Goal: Use online tool/utility: Utilize a website feature to perform a specific function

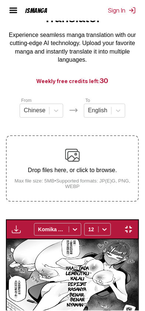
scroll to position [0, 3592]
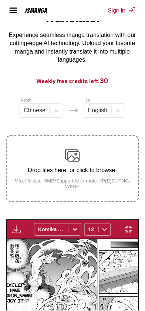
scroll to position [0, 6897]
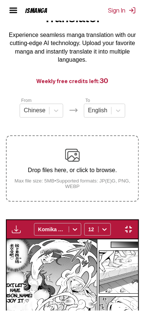
click at [139, 240] on div "Haa♡ Dada lembutku kalau dipijat rasanya benar-benar nyaman♡ Aku paling suka me…" at bounding box center [72, 308] width 133 height 137
click at [133, 225] on img "button" at bounding box center [128, 229] width 9 height 9
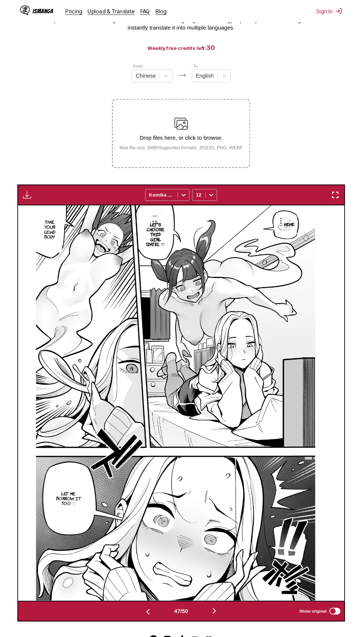
scroll to position [0, 0]
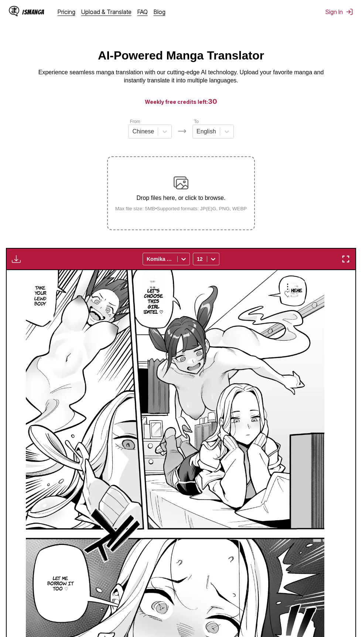
click at [144, 191] on div "Drop files here, or click to browse. Max file size: 5MB • Supported formats: JP…" at bounding box center [181, 193] width 144 height 36
click at [0, 0] on input "Drop files here, or click to browse. Max file size: 5MB • Supported formats: JP…" at bounding box center [0, 0] width 0 height 0
click at [144, 176] on div "Drop files here, or click to browse. Max file size: 5MB • Supported formats: JP…" at bounding box center [181, 193] width 144 height 36
click at [0, 0] on input "Drop files here, or click to browse. Max file size: 5MB • Supported formats: JP…" at bounding box center [0, 0] width 0 height 0
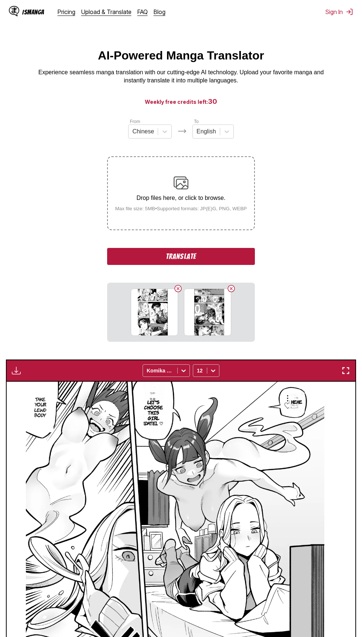
click at [144, 259] on button "Translate" at bounding box center [181, 256] width 148 height 17
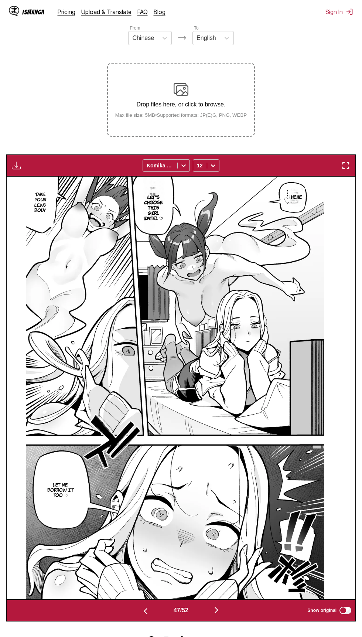
scroll to position [147, 0]
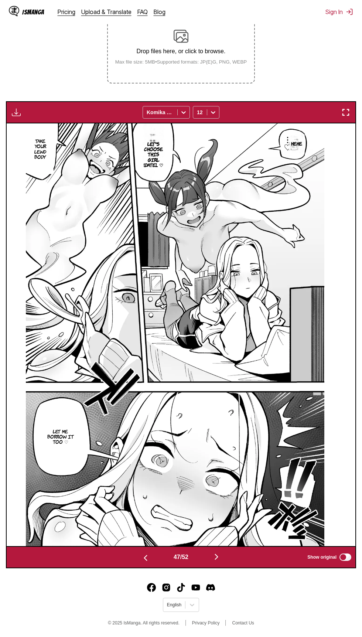
click at [144, 311] on img "button" at bounding box center [216, 556] width 9 height 9
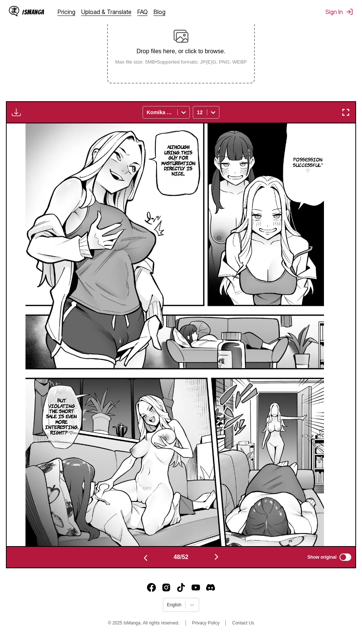
click at [144, 311] on img "button" at bounding box center [216, 556] width 9 height 9
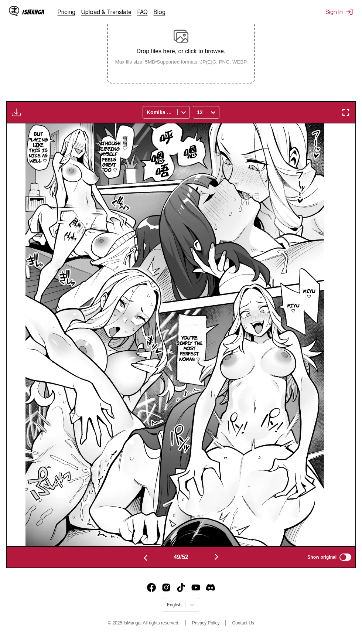
click at [144, 311] on img "button" at bounding box center [216, 556] width 9 height 9
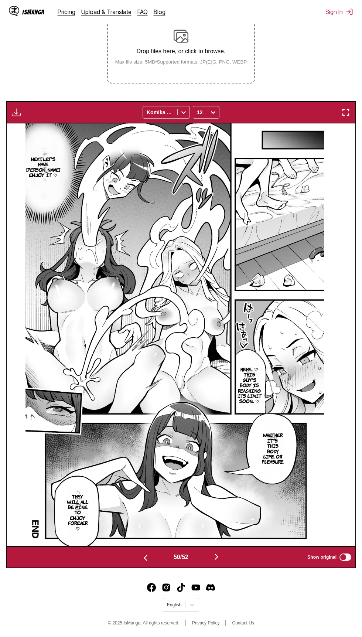
click at [144, 311] on img "button" at bounding box center [216, 556] width 9 height 9
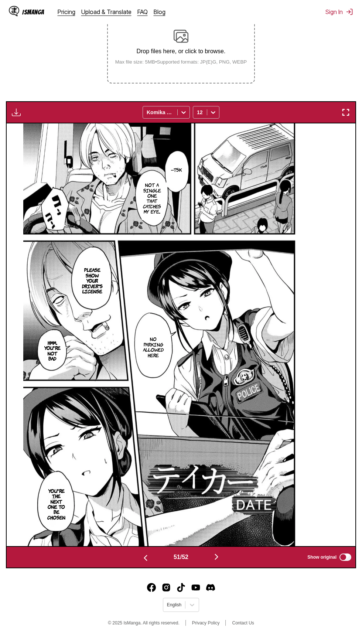
click at [144, 311] on img "button" at bounding box center [216, 556] width 9 height 9
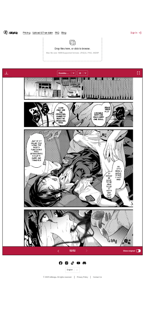
scroll to position [0, 0]
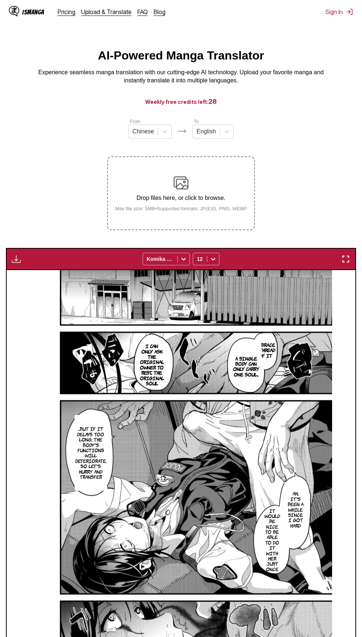
click at [144, 192] on div "Drop files here, or click to browse. Max file size: 5MB • Supported formats: JP…" at bounding box center [181, 193] width 144 height 36
click at [0, 0] on input "Drop files here, or click to browse. Max file size: 5MB • Supported formats: JP…" at bounding box center [0, 0] width 0 height 0
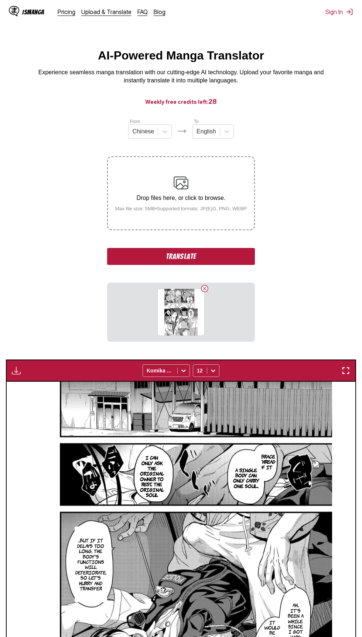
click at [144, 200] on p "Drop files here, or click to browse." at bounding box center [181, 198] width 144 height 7
click at [0, 0] on input "Drop files here, or click to browse. Max file size: 5MB • Supported formats: JP…" at bounding box center [0, 0] width 0 height 0
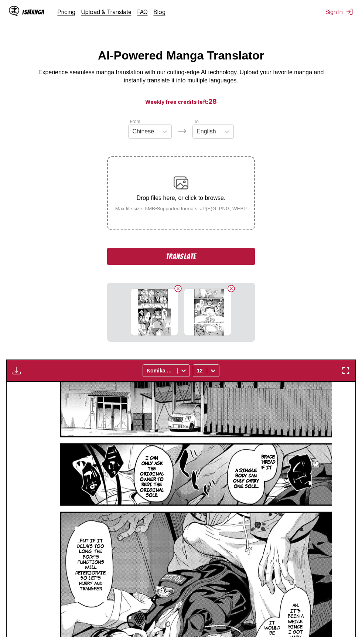
click at [144, 255] on button "Translate" at bounding box center [181, 256] width 148 height 17
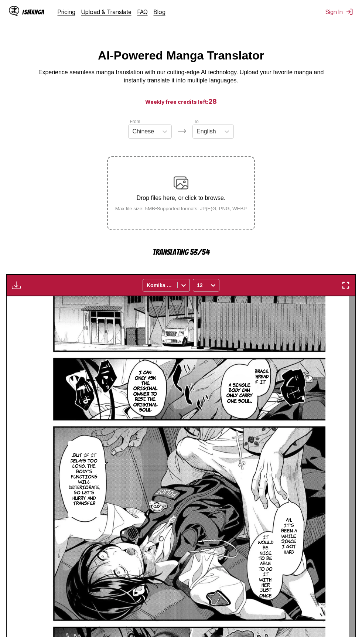
click at [144, 284] on img "button" at bounding box center [345, 285] width 9 height 9
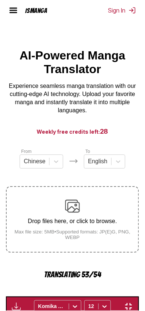
scroll to position [0, 7328]
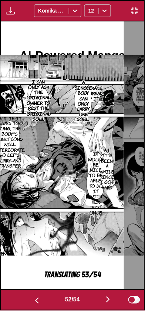
click at [40, 304] on button "button" at bounding box center [37, 300] width 44 height 11
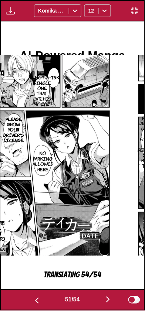
click at [106, 304] on button "button" at bounding box center [108, 300] width 44 height 11
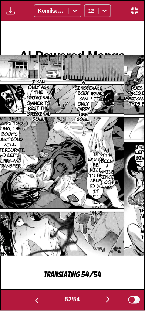
click at [107, 304] on img "button" at bounding box center [107, 299] width 9 height 9
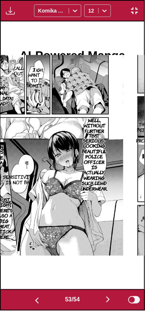
click at [109, 301] on img "button" at bounding box center [107, 299] width 9 height 9
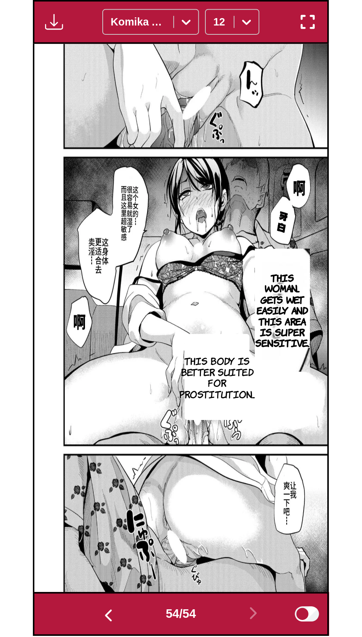
scroll to position [0, 18484]
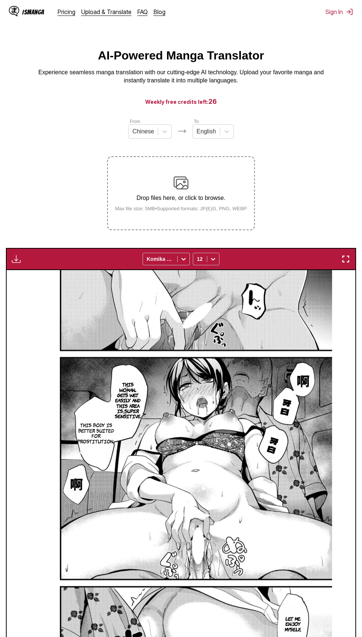
click at [144, 185] on div "Drop files here, or click to browse. Max file size: 5MB • Supported formats: JP…" at bounding box center [181, 193] width 144 height 36
click at [0, 0] on input "Drop files here, or click to browse. Max file size: 5MB • Supported formats: JP…" at bounding box center [0, 0] width 0 height 0
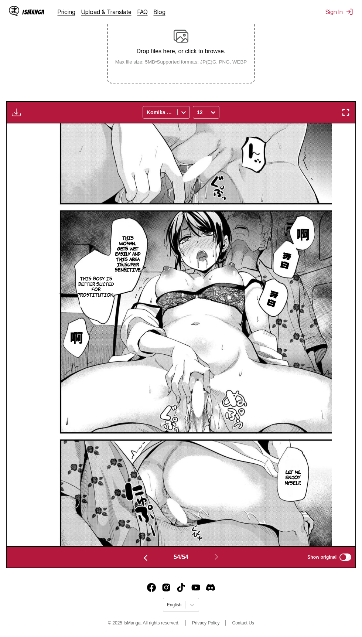
scroll to position [0, 0]
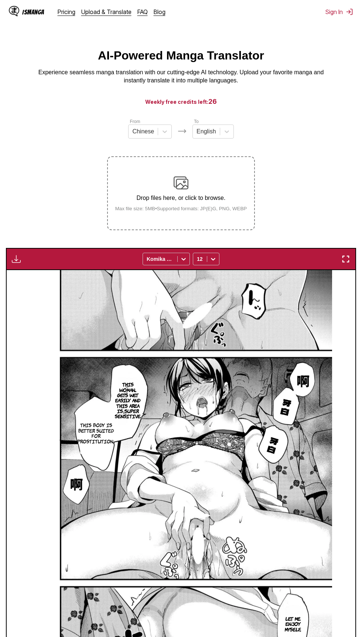
click at [144, 199] on p "Drop files here, or click to browse." at bounding box center [181, 198] width 144 height 7
click at [0, 0] on input "Drop files here, or click to browse. Max file size: 5MB • Supported formats: JP…" at bounding box center [0, 0] width 0 height 0
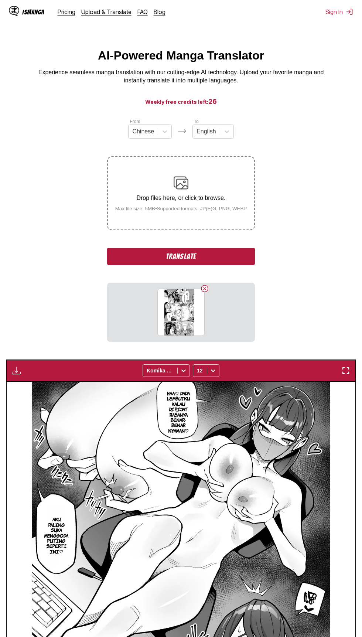
scroll to position [0, 18484]
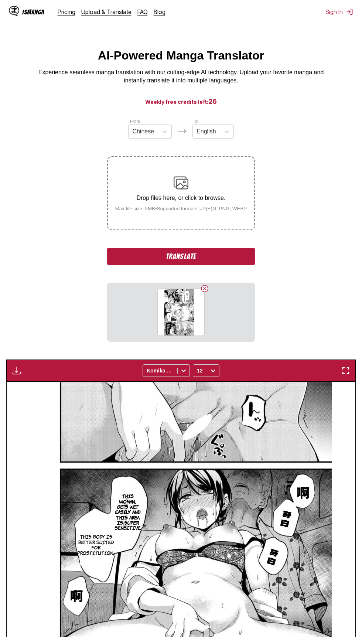
click at [220, 191] on div "Drop files here, or click to browse. Max file size: 5MB • Supported formats: JP…" at bounding box center [181, 193] width 144 height 36
click at [0, 0] on input "Drop files here, or click to browse. Max file size: 5MB • Supported formats: JP…" at bounding box center [0, 0] width 0 height 0
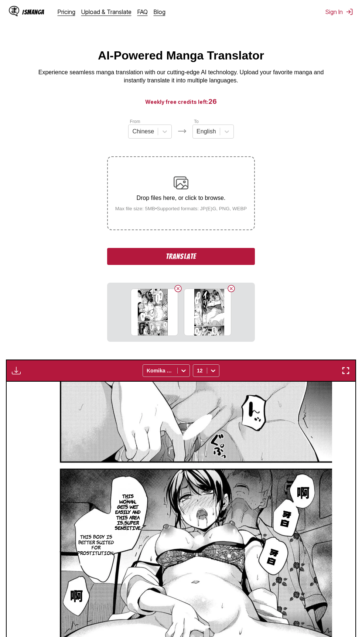
click at [243, 258] on button "Translate" at bounding box center [181, 256] width 148 height 17
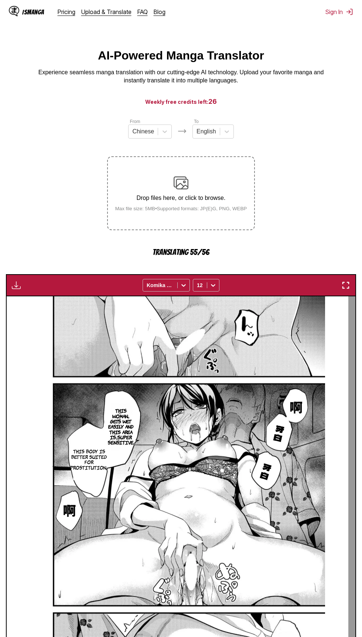
click at [349, 284] on img "button" at bounding box center [345, 285] width 9 height 9
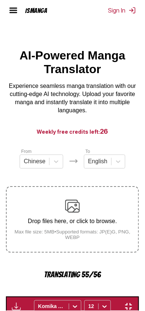
scroll to position [0, 7615]
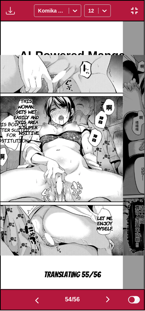
click at [34, 305] on img "button" at bounding box center [36, 301] width 9 height 9
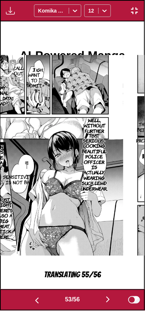
click at [33, 305] on button "button" at bounding box center [37, 300] width 44 height 11
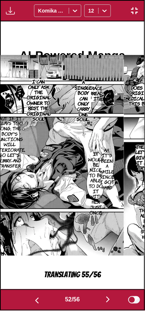
click at [32, 304] on img "button" at bounding box center [36, 301] width 9 height 9
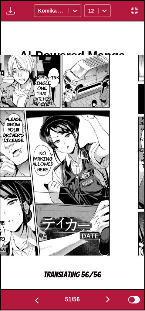
click at [104, 297] on button "button" at bounding box center [108, 300] width 44 height 11
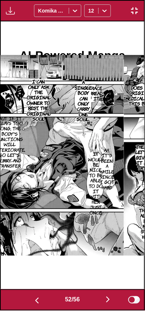
click at [40, 296] on button "button" at bounding box center [37, 300] width 44 height 11
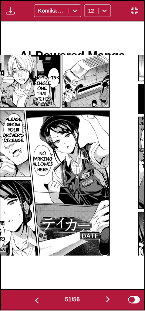
click at [104, 298] on button "button" at bounding box center [108, 300] width 44 height 11
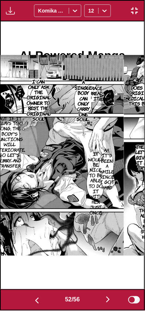
click at [104, 299] on button "button" at bounding box center [108, 300] width 44 height 11
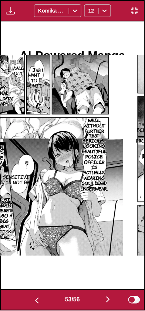
click at [100, 299] on button "button" at bounding box center [108, 300] width 44 height 11
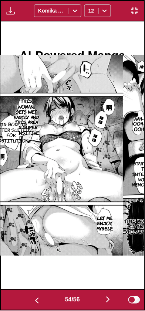
click at [99, 298] on button "button" at bounding box center [108, 300] width 44 height 11
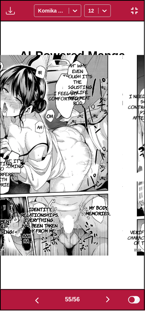
click at [99, 302] on button "button" at bounding box center [108, 300] width 44 height 11
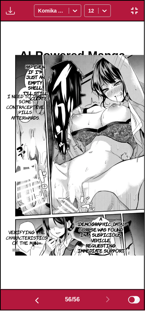
click at [27, 298] on button "button" at bounding box center [37, 300] width 44 height 11
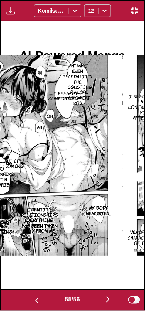
click at [102, 297] on button "button" at bounding box center [108, 300] width 44 height 11
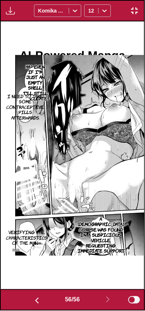
click at [32, 295] on button "button" at bounding box center [37, 300] width 44 height 11
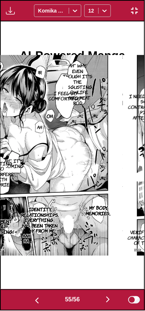
click at [30, 296] on button "button" at bounding box center [37, 300] width 44 height 11
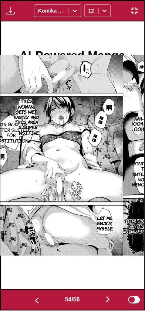
click at [29, 296] on button "button" at bounding box center [37, 300] width 44 height 11
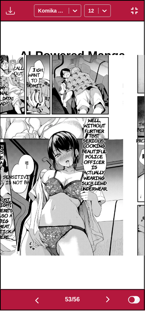
click at [29, 296] on button "button" at bounding box center [37, 300] width 44 height 11
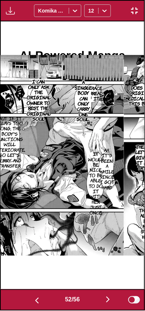
click at [110, 301] on img "button" at bounding box center [107, 299] width 9 height 9
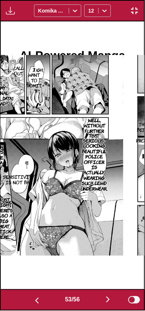
click at [99, 299] on button "button" at bounding box center [108, 300] width 44 height 11
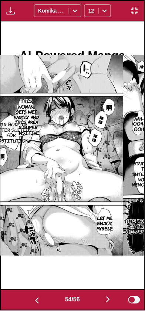
click at [99, 298] on button "button" at bounding box center [108, 300] width 44 height 11
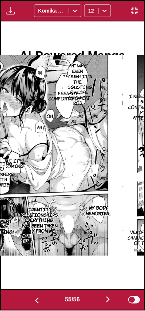
click at [100, 297] on button "button" at bounding box center [108, 300] width 44 height 11
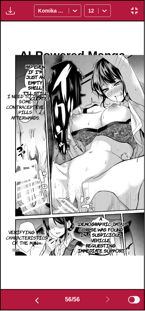
click at [34, 300] on img "button" at bounding box center [36, 301] width 9 height 9
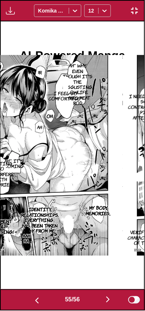
click at [28, 298] on button "button" at bounding box center [37, 300] width 44 height 11
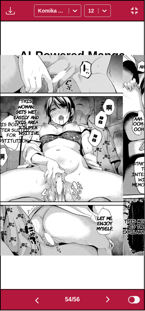
click at [32, 298] on img "button" at bounding box center [36, 301] width 9 height 9
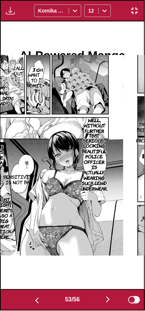
click at [32, 303] on img "button" at bounding box center [36, 301] width 9 height 9
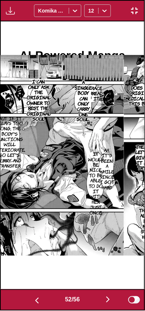
click at [97, 298] on button "button" at bounding box center [108, 300] width 44 height 11
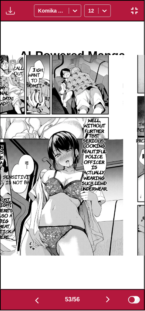
click at [96, 296] on button "button" at bounding box center [108, 300] width 44 height 11
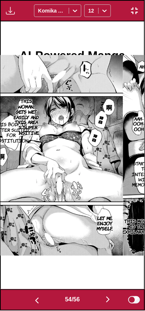
click at [37, 302] on img "button" at bounding box center [36, 301] width 9 height 9
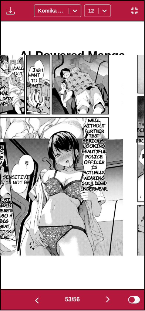
click at [36, 301] on img "button" at bounding box center [36, 301] width 9 height 9
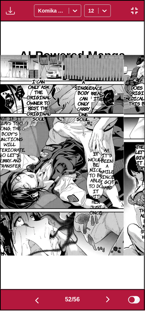
click at [37, 302] on img "button" at bounding box center [36, 301] width 9 height 9
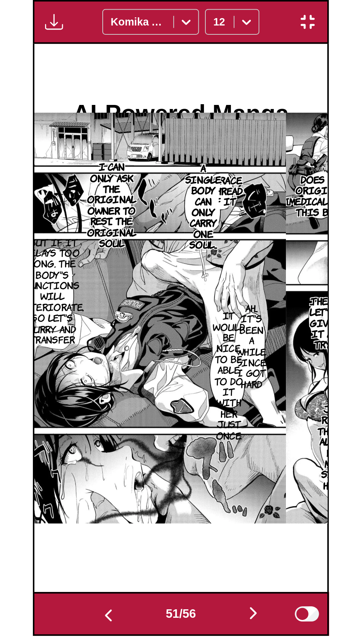
scroll to position [0, 7184]
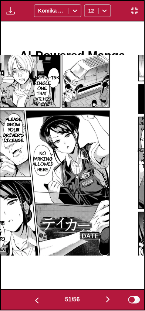
click at [138, 7] on img "button" at bounding box center [134, 10] width 9 height 9
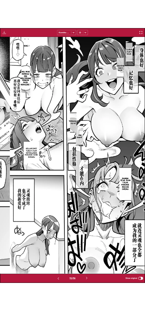
scroll to position [0, 17438]
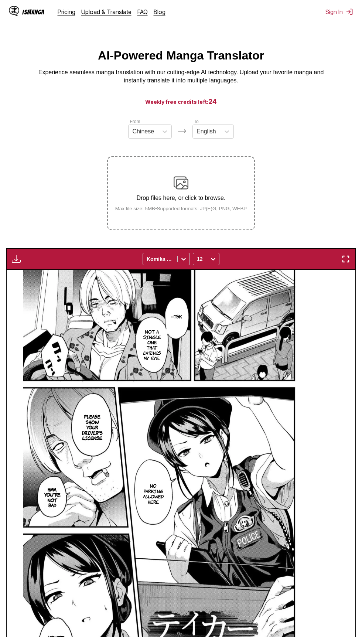
click at [346, 259] on img "button" at bounding box center [345, 258] width 9 height 9
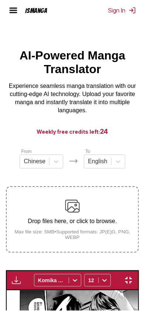
scroll to position [0, 7184]
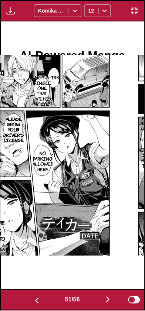
click at [41, 305] on button "button" at bounding box center [37, 300] width 44 height 11
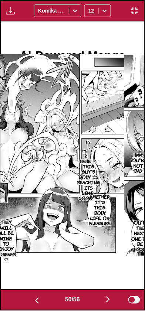
click at [38, 305] on img "button" at bounding box center [36, 301] width 9 height 9
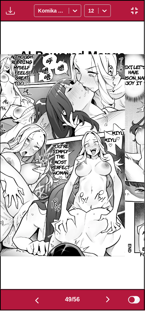
click at [36, 303] on img "button" at bounding box center [36, 301] width 9 height 9
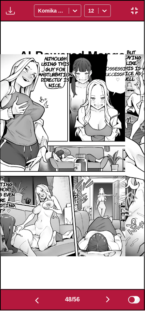
click at [36, 302] on img "button" at bounding box center [36, 301] width 9 height 9
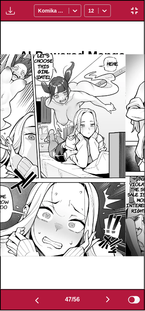
click at [102, 303] on button "button" at bounding box center [108, 300] width 44 height 11
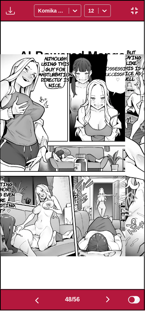
click at [37, 300] on img "button" at bounding box center [36, 301] width 9 height 9
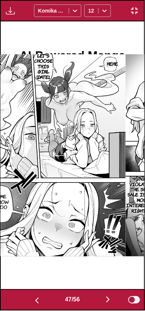
click at [105, 298] on img "button" at bounding box center [107, 299] width 9 height 9
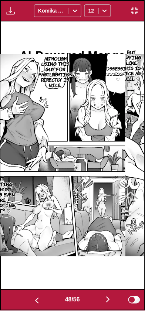
click at [105, 297] on button "button" at bounding box center [108, 300] width 44 height 11
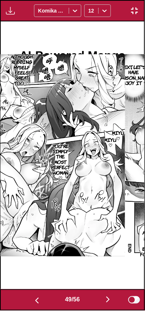
click at [103, 298] on button "button" at bounding box center [108, 300] width 44 height 11
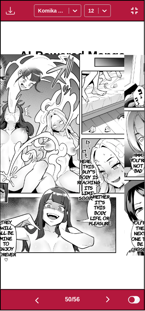
click at [32, 298] on img "button" at bounding box center [36, 301] width 9 height 9
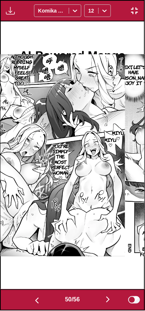
click at [33, 298] on img "button" at bounding box center [36, 301] width 9 height 9
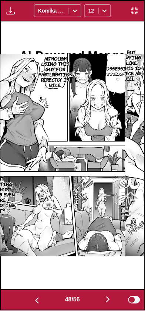
click at [38, 301] on img "button" at bounding box center [36, 301] width 9 height 9
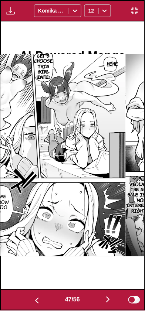
click at [108, 299] on img "button" at bounding box center [107, 299] width 9 height 9
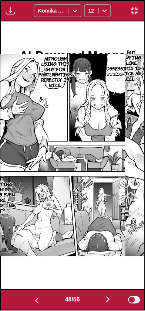
click at [106, 298] on img "button" at bounding box center [107, 299] width 9 height 9
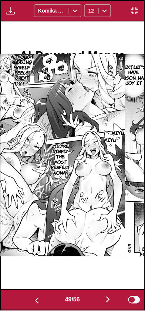
click at [106, 295] on img "button" at bounding box center [107, 299] width 9 height 9
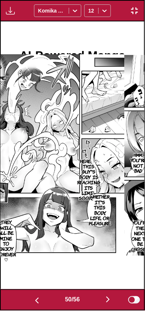
click at [106, 296] on img "button" at bounding box center [107, 299] width 9 height 9
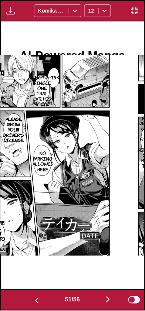
click at [107, 297] on img "button" at bounding box center [107, 299] width 9 height 9
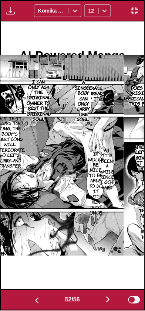
click at [107, 297] on img "button" at bounding box center [107, 299] width 9 height 9
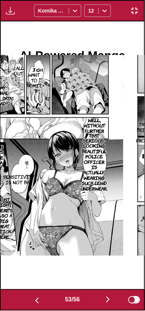
click at [101, 303] on button "button" at bounding box center [108, 300] width 44 height 11
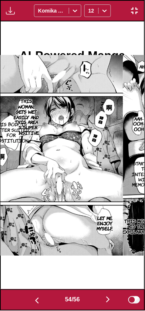
click at [102, 304] on button "button" at bounding box center [108, 300] width 44 height 11
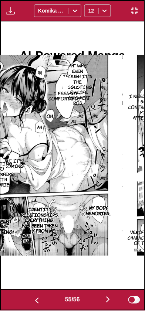
click at [109, 298] on img "button" at bounding box center [107, 299] width 9 height 9
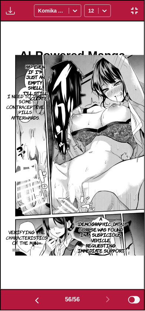
click at [32, 301] on img "button" at bounding box center [36, 301] width 9 height 9
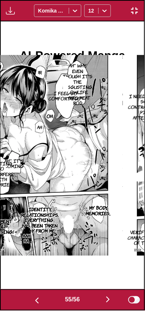
click at [32, 301] on img "button" at bounding box center [36, 301] width 9 height 9
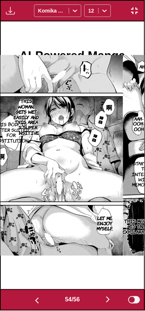
click at [33, 300] on img "button" at bounding box center [36, 301] width 9 height 9
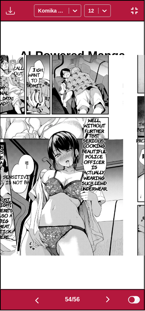
click at [33, 301] on img "button" at bounding box center [36, 301] width 9 height 9
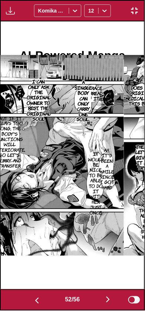
click at [32, 300] on img "button" at bounding box center [36, 301] width 9 height 9
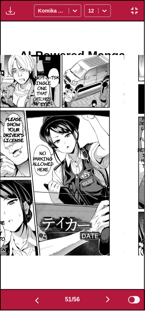
click at [109, 298] on img "button" at bounding box center [107, 299] width 9 height 9
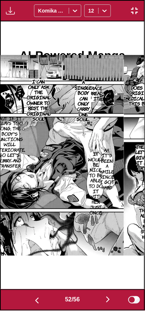
click at [108, 298] on img "button" at bounding box center [107, 299] width 9 height 9
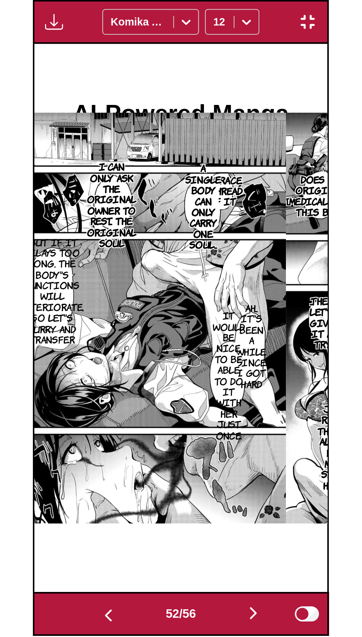
scroll to position [0, 7472]
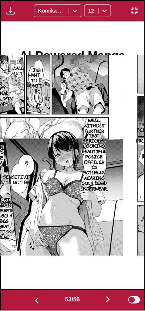
click at [139, 15] on button "button" at bounding box center [134, 11] width 13 height 10
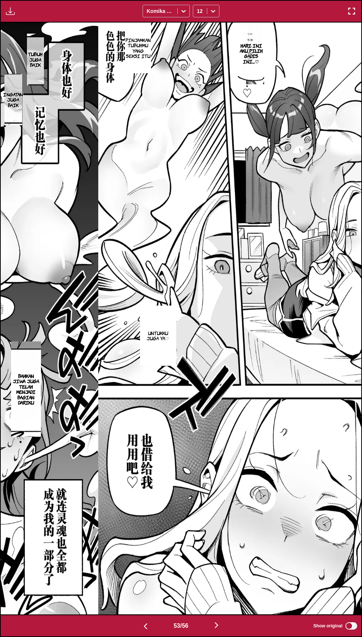
scroll to position [0, 18135]
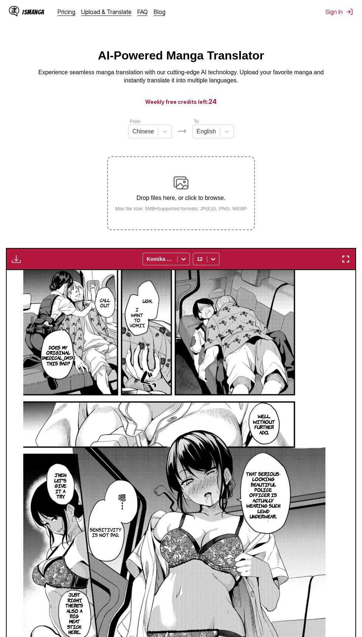
click at [219, 182] on div "Drop files here, or click to browse. Max file size: 5MB • Supported formats: JP…" at bounding box center [181, 193] width 144 height 36
click at [0, 0] on input "Drop files here, or click to browse. Max file size: 5MB • Supported formats: JP…" at bounding box center [0, 0] width 0 height 0
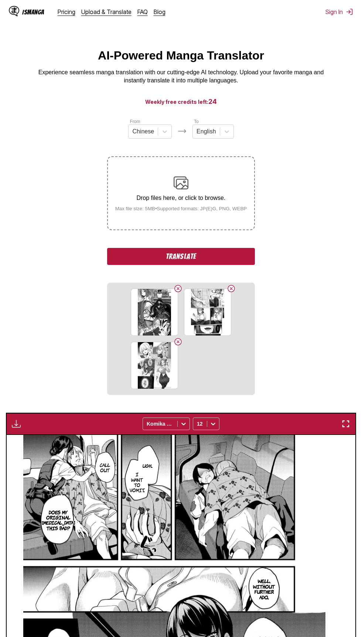
click at [243, 257] on button "Translate" at bounding box center [181, 256] width 148 height 17
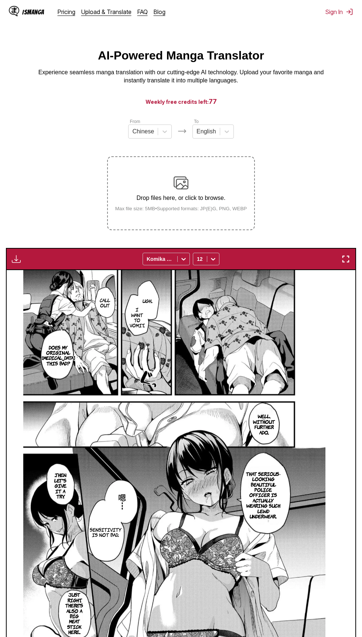
scroll to position [147, 0]
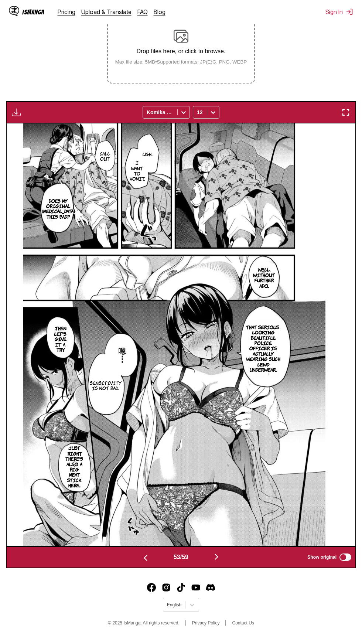
click at [220, 556] on img "button" at bounding box center [216, 556] width 9 height 9
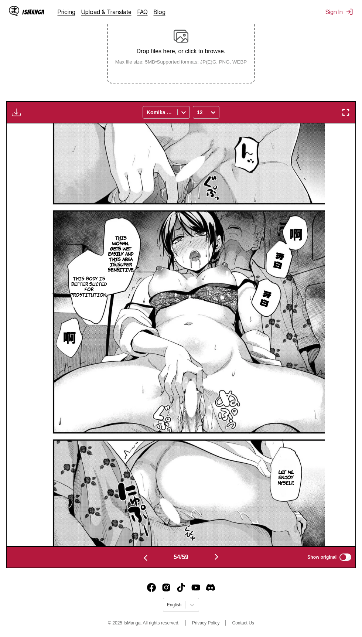
click at [219, 559] on img "button" at bounding box center [216, 556] width 9 height 9
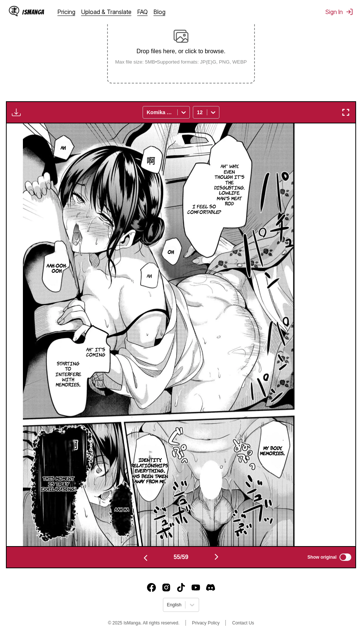
click at [217, 557] on img "button" at bounding box center [216, 556] width 9 height 9
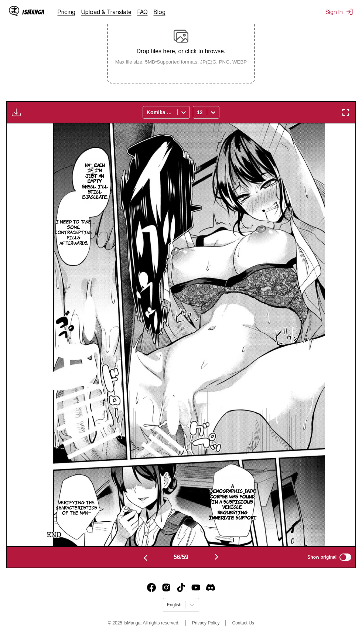
click at [218, 559] on img "button" at bounding box center [216, 556] width 9 height 9
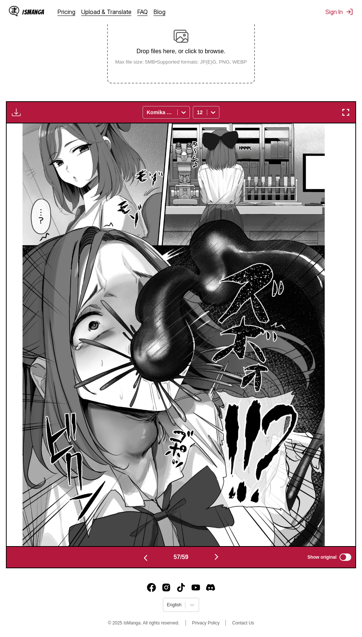
click at [218, 557] on img "button" at bounding box center [216, 556] width 9 height 9
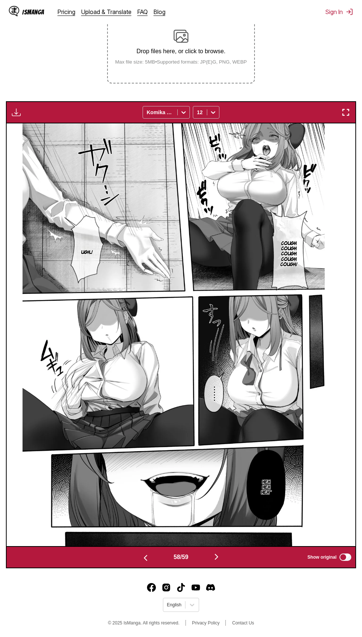
click at [143, 559] on img "button" at bounding box center [145, 557] width 9 height 9
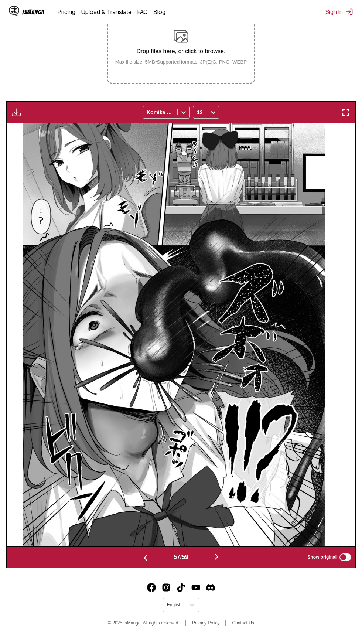
click at [218, 554] on img "button" at bounding box center [216, 556] width 9 height 9
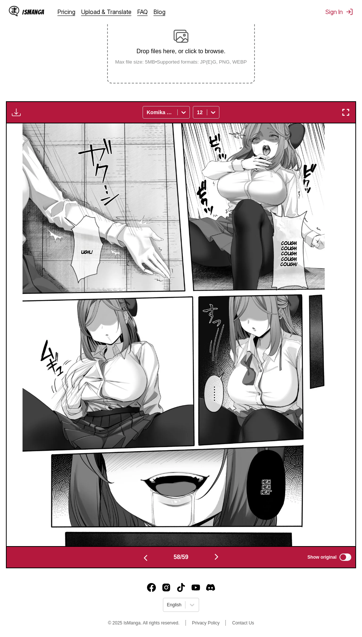
click at [219, 555] on img "button" at bounding box center [216, 556] width 9 height 9
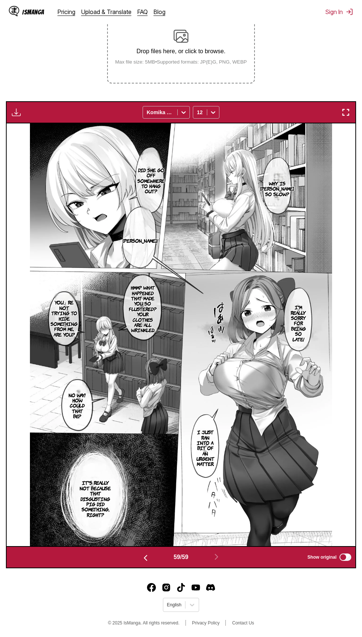
click at [232, 53] on p "Drop files here, or click to browse." at bounding box center [181, 51] width 144 height 7
click at [0, 0] on input "Drop files here, or click to browse. Max file size: 5MB • Supported formats: JP…" at bounding box center [0, 0] width 0 height 0
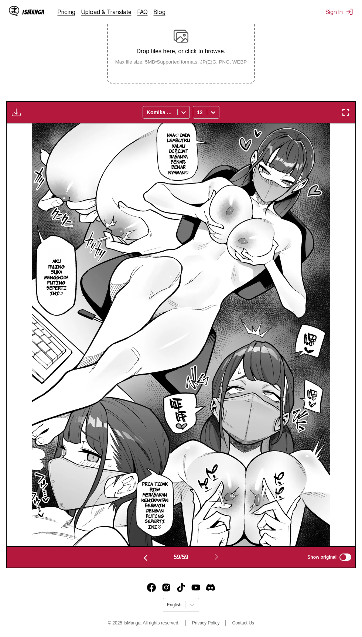
scroll to position [0, 20228]
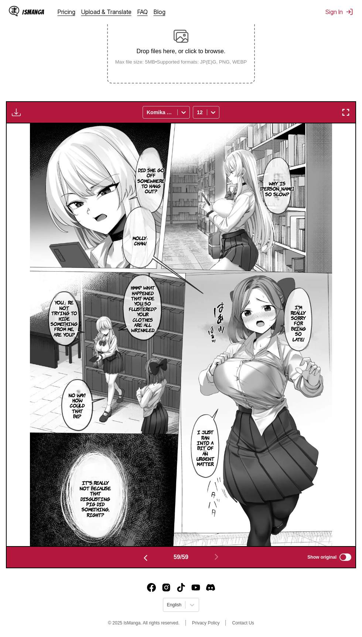
click at [224, 49] on p "Drop files here, or click to browse." at bounding box center [181, 51] width 144 height 7
click at [0, 0] on input "Drop files here, or click to browse. Max file size: 5MB • Supported formats: JP…" at bounding box center [0, 0] width 0 height 0
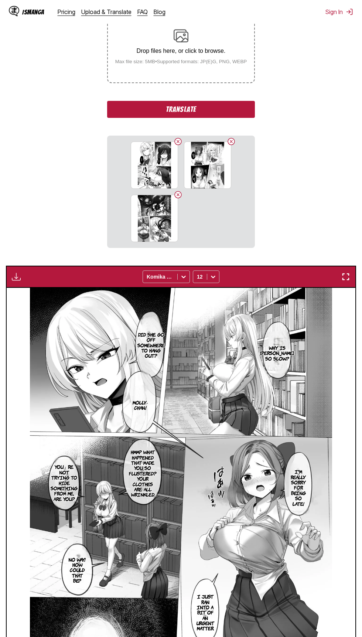
click at [230, 112] on button "Translate" at bounding box center [181, 109] width 148 height 17
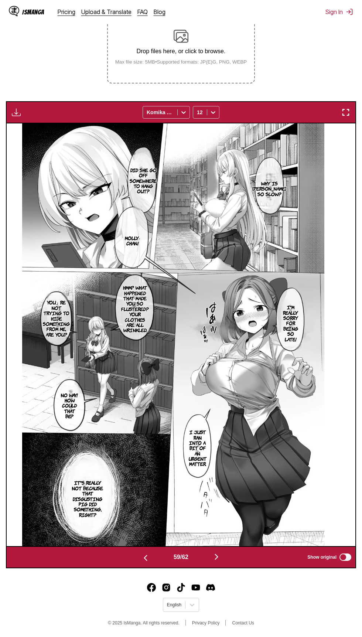
click at [225, 558] on button "button" at bounding box center [216, 557] width 44 height 11
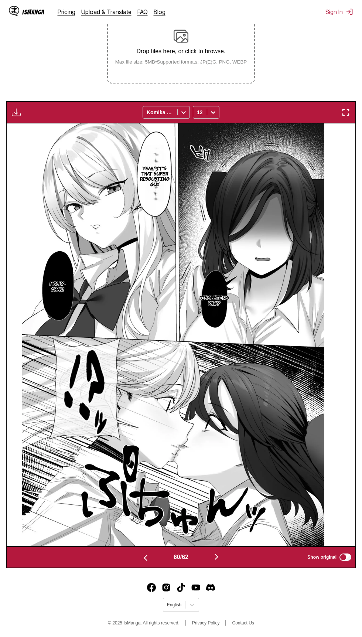
click at [223, 559] on button "button" at bounding box center [216, 557] width 44 height 11
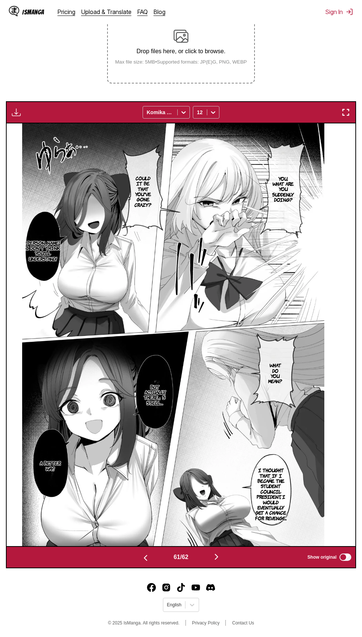
click at [223, 556] on button "button" at bounding box center [216, 557] width 44 height 11
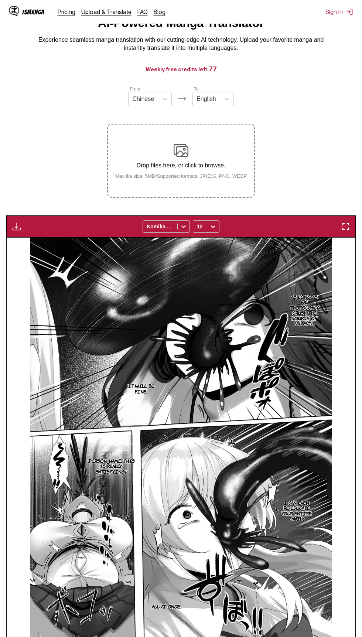
scroll to position [21, 0]
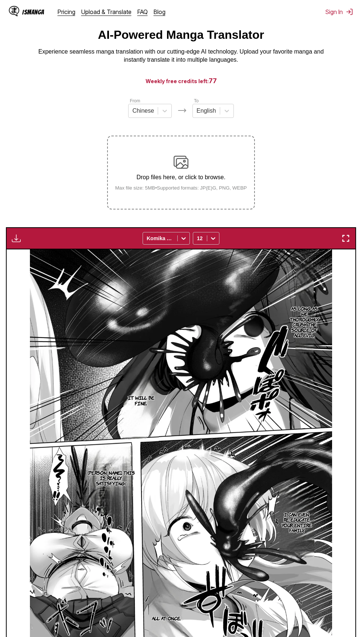
click at [237, 158] on div "Drop files here, or click to browse. Max file size: 5MB • Supported formats: JP…" at bounding box center [181, 173] width 144 height 36
click at [0, 0] on input "Drop files here, or click to browse. Max file size: 5MB • Supported formats: JP…" at bounding box center [0, 0] width 0 height 0
click at [221, 178] on p "Drop files here, or click to browse." at bounding box center [181, 177] width 144 height 7
click at [0, 0] on input "Drop files here, or click to browse. Max file size: 5MB • Supported formats: JP…" at bounding box center [0, 0] width 0 height 0
